Goal: Check status: Check status

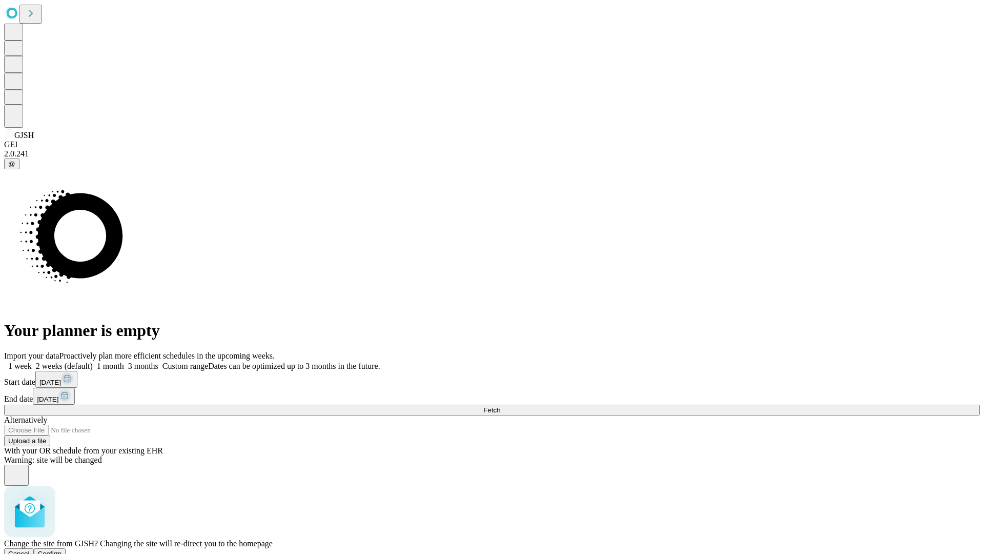
click at [62, 550] on span "Confirm" at bounding box center [50, 554] width 24 height 8
click at [32, 361] on label "1 week" at bounding box center [18, 365] width 28 height 9
click at [500, 406] on span "Fetch" at bounding box center [491, 410] width 17 height 8
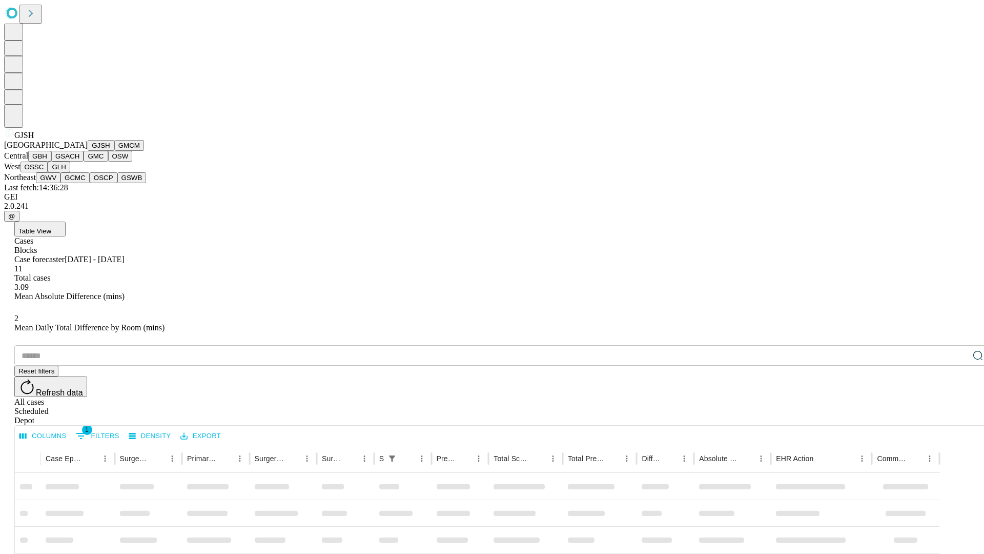
click at [114, 151] on button "GMCM" at bounding box center [129, 145] width 30 height 11
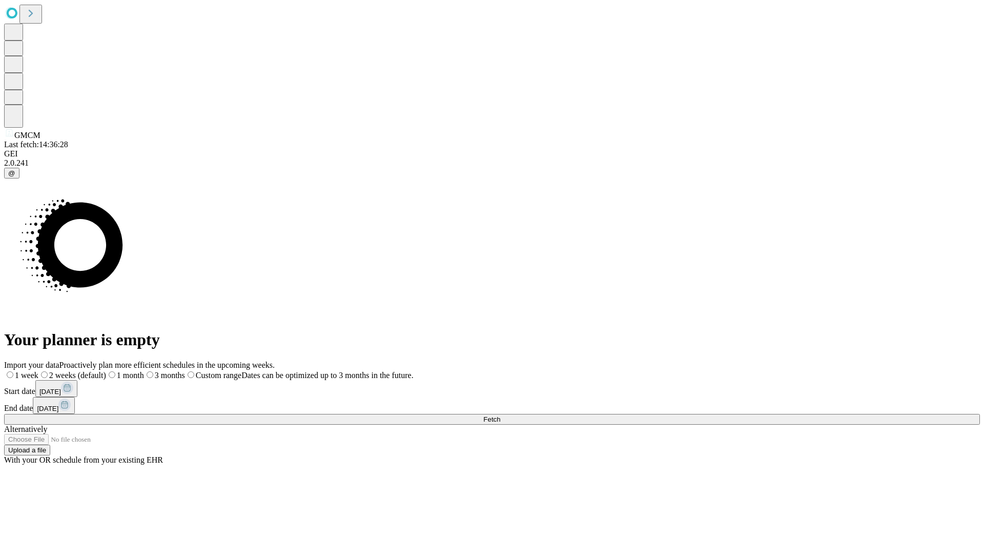
click at [38, 371] on label "1 week" at bounding box center [21, 375] width 34 height 9
click at [500, 415] on span "Fetch" at bounding box center [491, 419] width 17 height 8
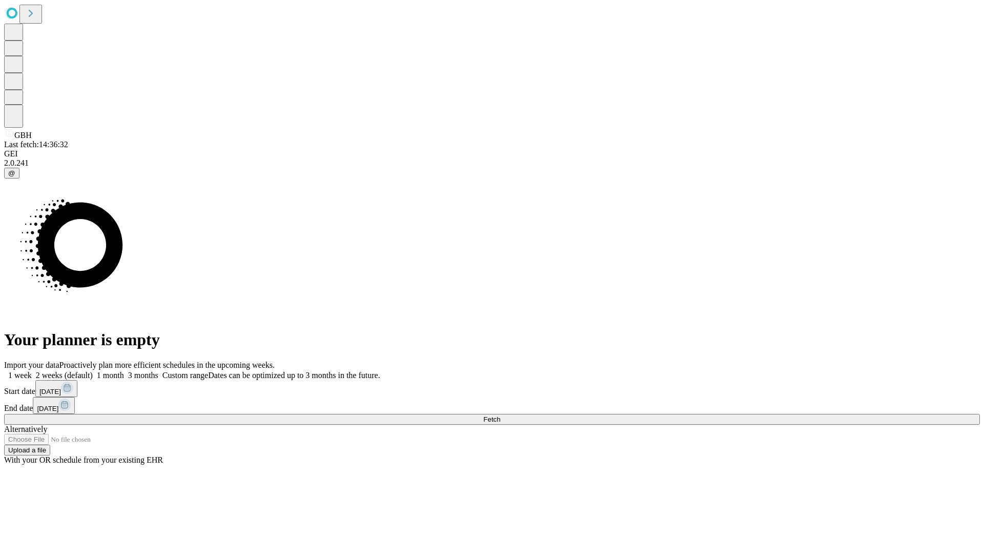
click at [32, 371] on label "1 week" at bounding box center [18, 375] width 28 height 9
click at [500, 415] on span "Fetch" at bounding box center [491, 419] width 17 height 8
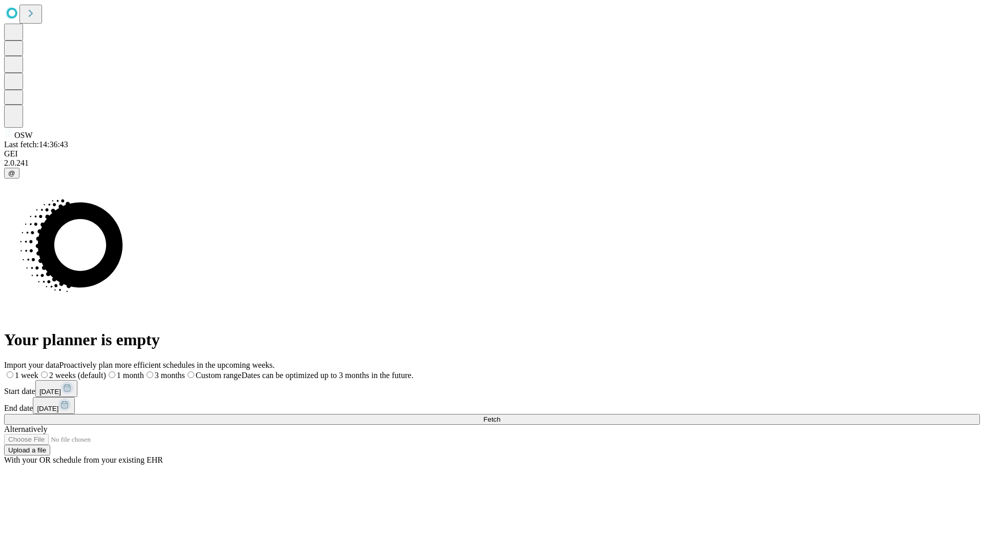
click at [38, 371] on label "1 week" at bounding box center [21, 375] width 34 height 9
click at [500, 415] on span "Fetch" at bounding box center [491, 419] width 17 height 8
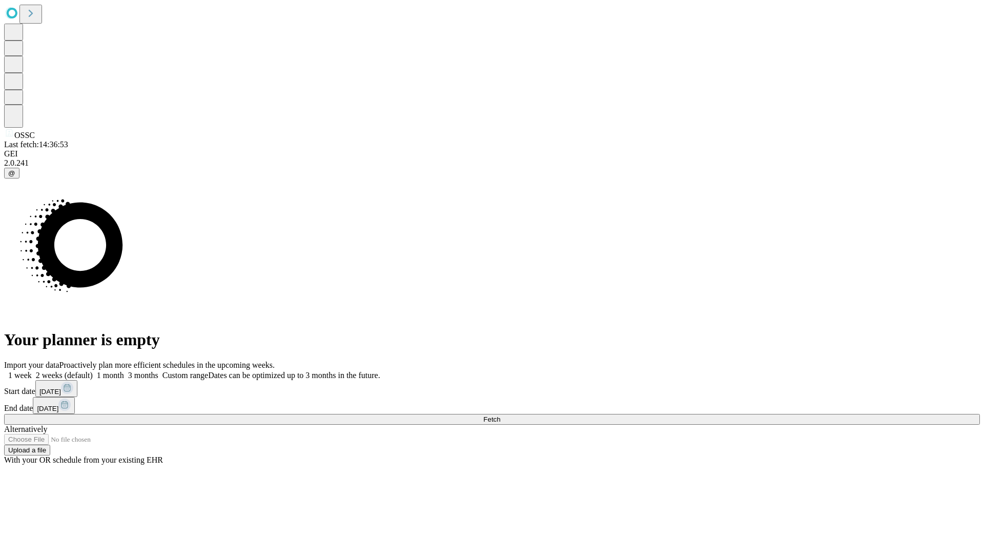
click at [500, 415] on span "Fetch" at bounding box center [491, 419] width 17 height 8
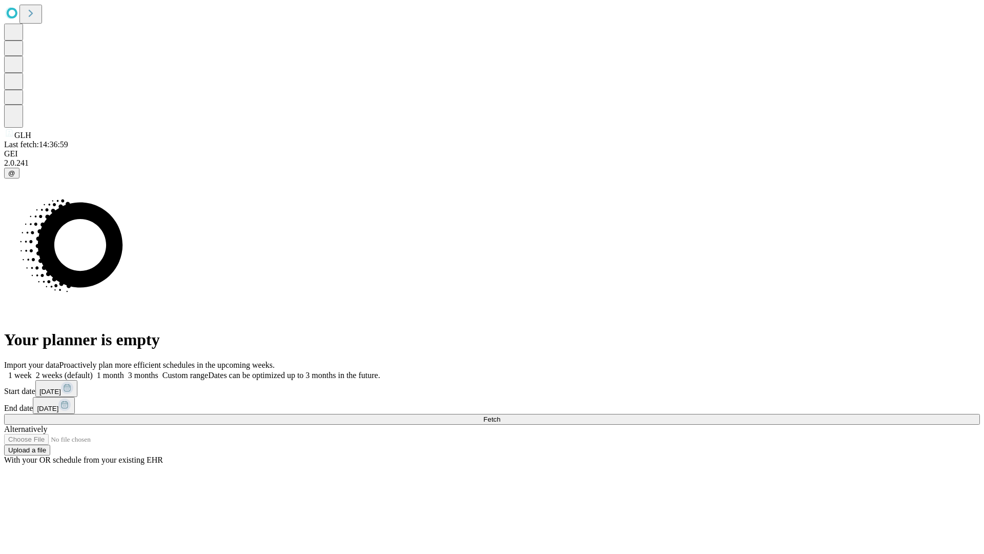
click at [500, 415] on span "Fetch" at bounding box center [491, 419] width 17 height 8
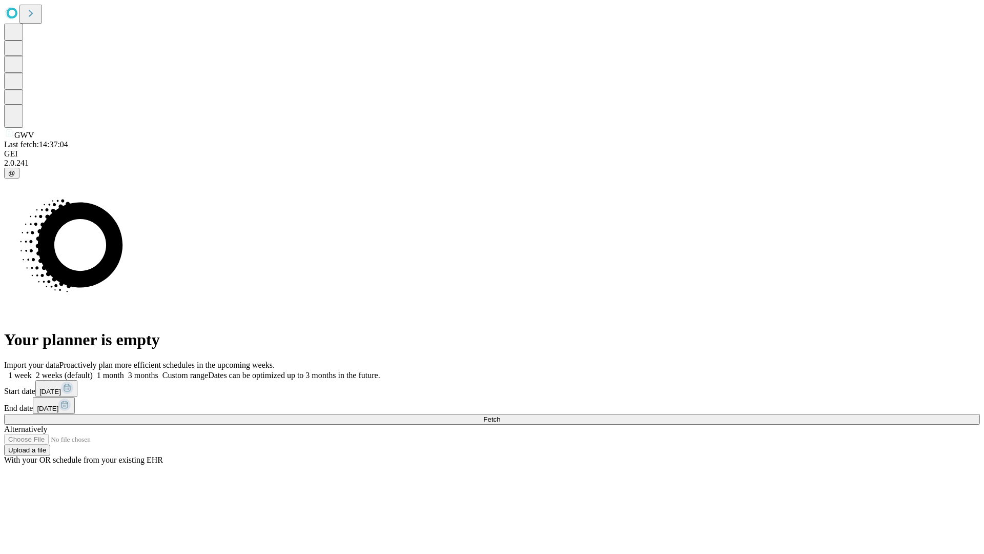
click at [32, 371] on label "1 week" at bounding box center [18, 375] width 28 height 9
click at [500, 415] on span "Fetch" at bounding box center [491, 419] width 17 height 8
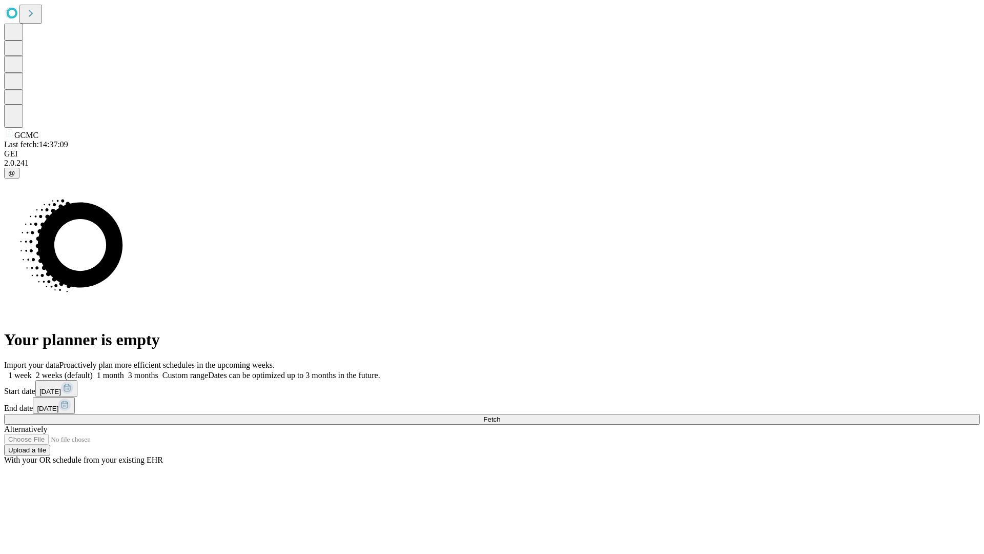
click at [500, 415] on span "Fetch" at bounding box center [491, 419] width 17 height 8
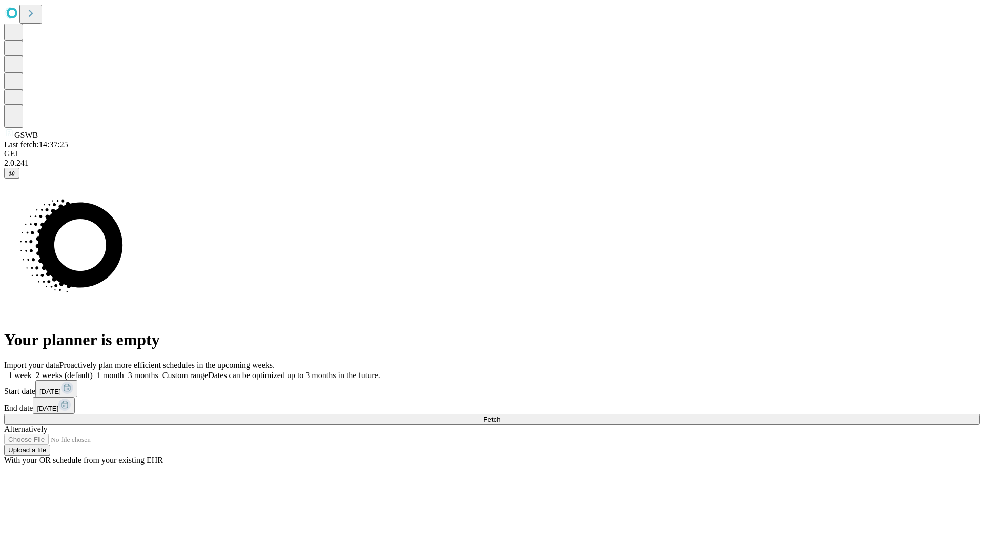
click at [32, 371] on label "1 week" at bounding box center [18, 375] width 28 height 9
click at [500, 415] on span "Fetch" at bounding box center [491, 419] width 17 height 8
